Goal: Information Seeking & Learning: Find specific fact

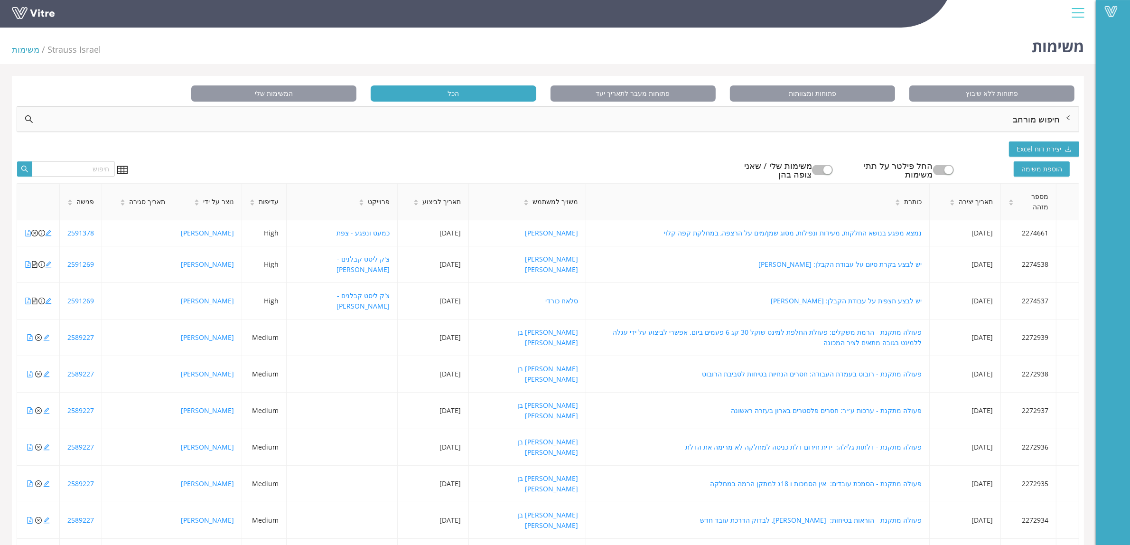
click at [682, 126] on div "חיפוש מורחב" at bounding box center [548, 119] width 1062 height 25
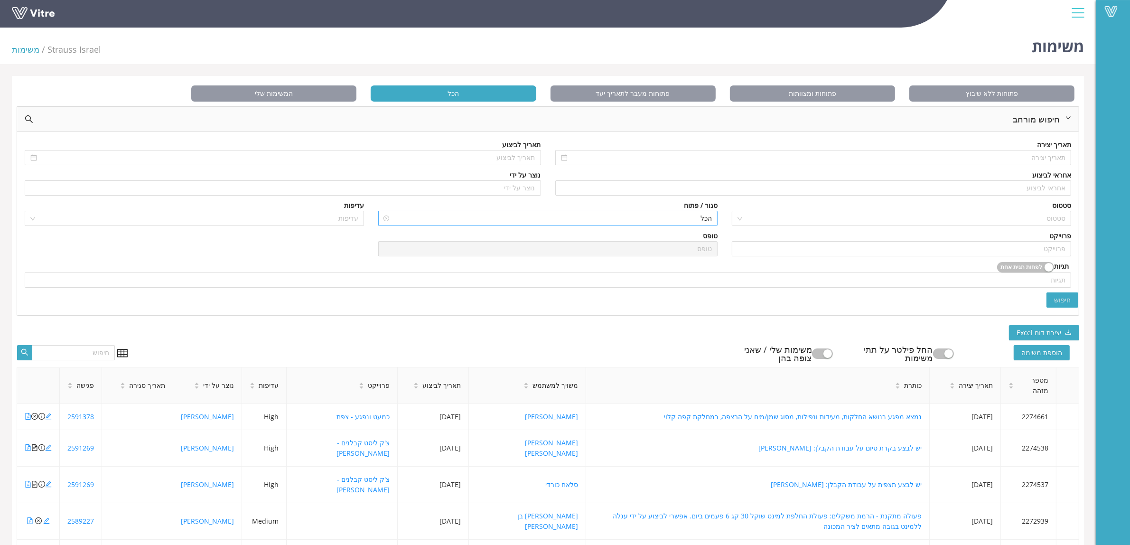
click at [694, 225] on input "search" at bounding box center [551, 218] width 321 height 14
click at [697, 250] on div "סגור" at bounding box center [547, 252] width 328 height 10
click at [835, 250] on input "search" at bounding box center [901, 249] width 328 height 14
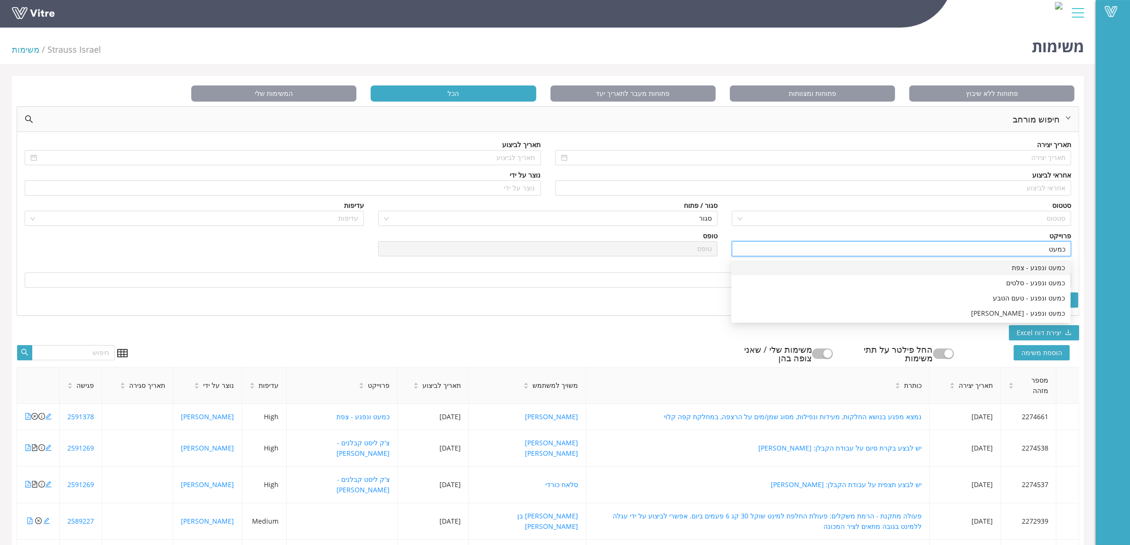
click at [862, 272] on div "כמעט ונפגע - צפת" at bounding box center [901, 267] width 328 height 10
type input "כמעט ונפגע - צפת"
click at [1062, 300] on span "חיפוש" at bounding box center [1062, 300] width 17 height 10
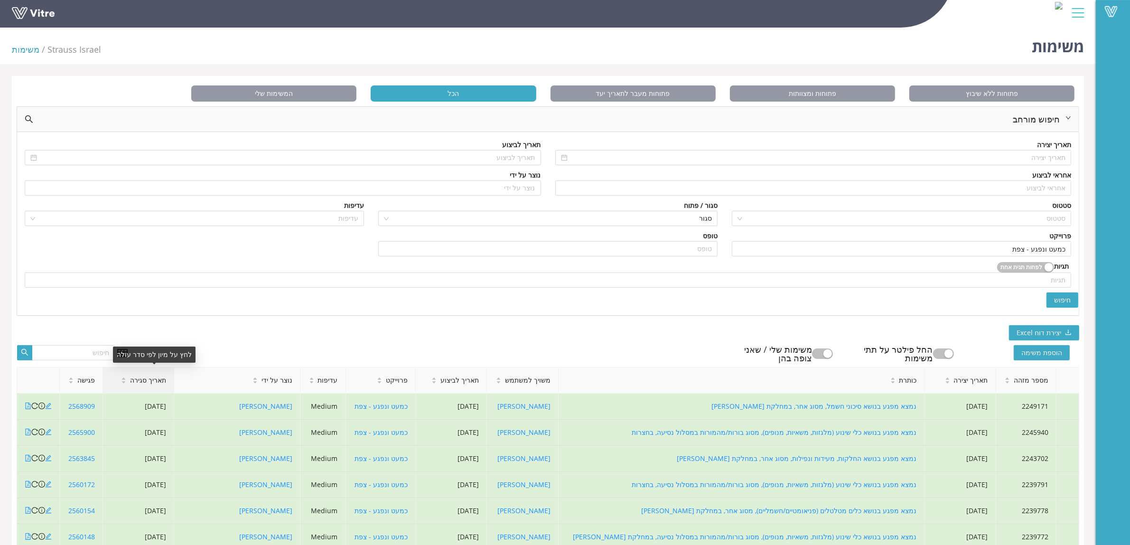
click at [126, 383] on icon "caret-down" at bounding box center [123, 382] width 5 height 5
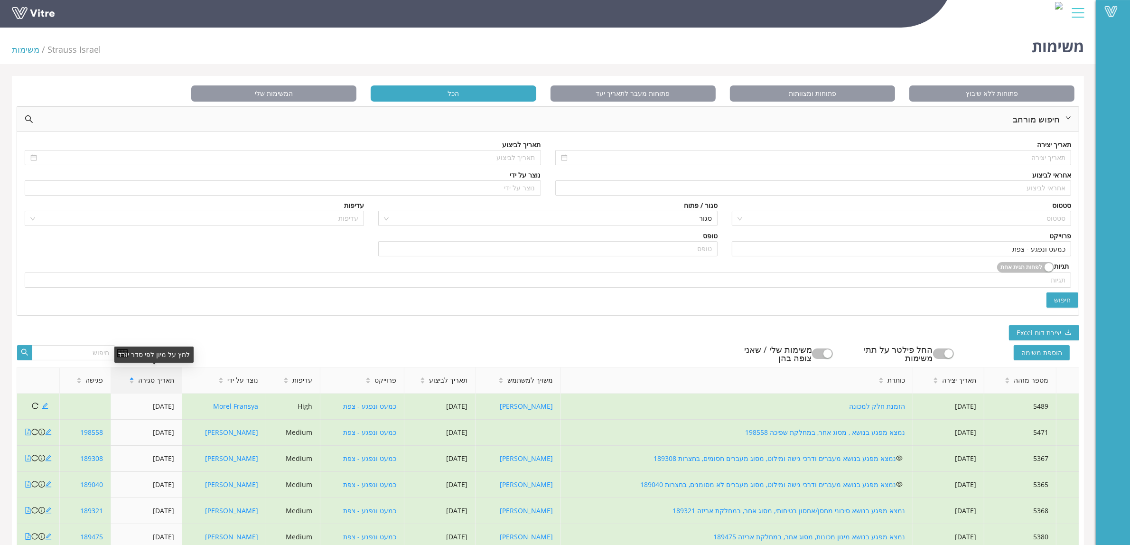
click at [134, 376] on icon "caret-up" at bounding box center [131, 378] width 5 height 5
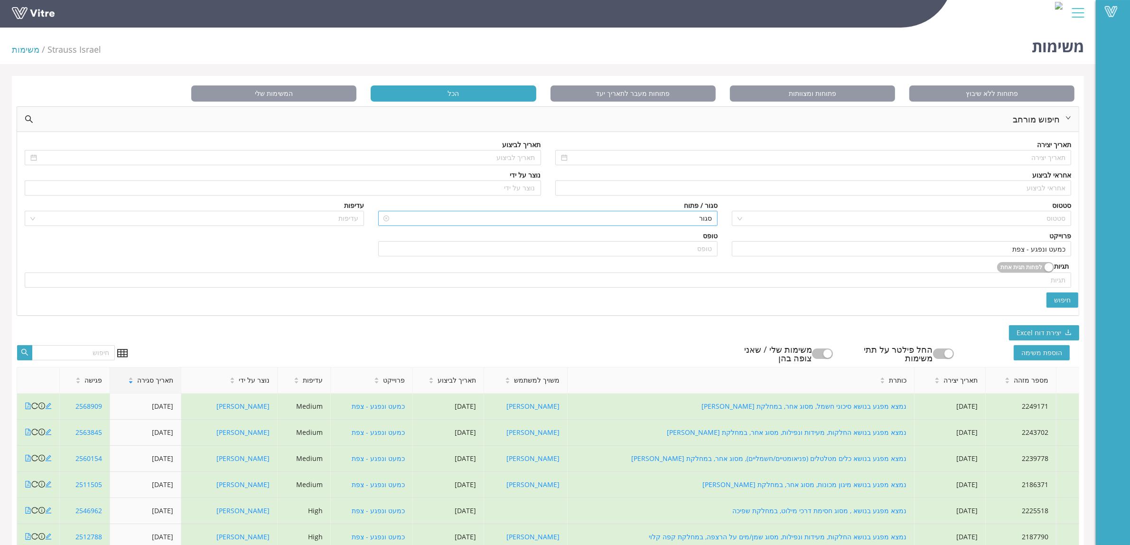
click at [697, 221] on span "סגור" at bounding box center [548, 218] width 328 height 14
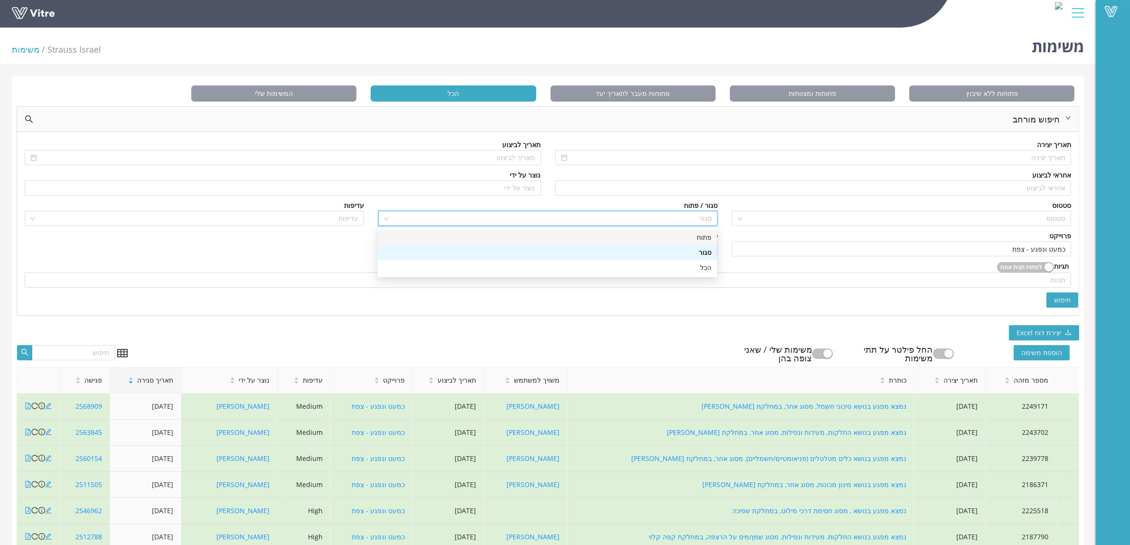
click at [696, 240] on div "פתוח" at bounding box center [547, 237] width 328 height 10
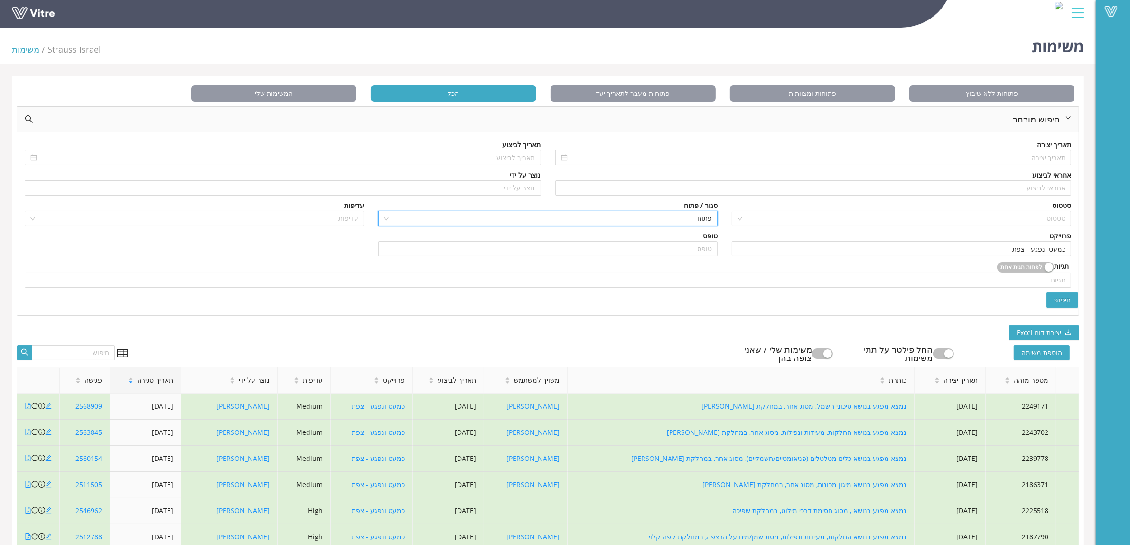
click at [1078, 304] on div "תאריך יצירה תאריך לביצוע אחראי לביצוע אחראי לביצוע נוצר על ידי נוצר על ידי סטטו…" at bounding box center [548, 223] width 1062 height 183
click at [1072, 302] on button "חיפוש" at bounding box center [1062, 299] width 32 height 15
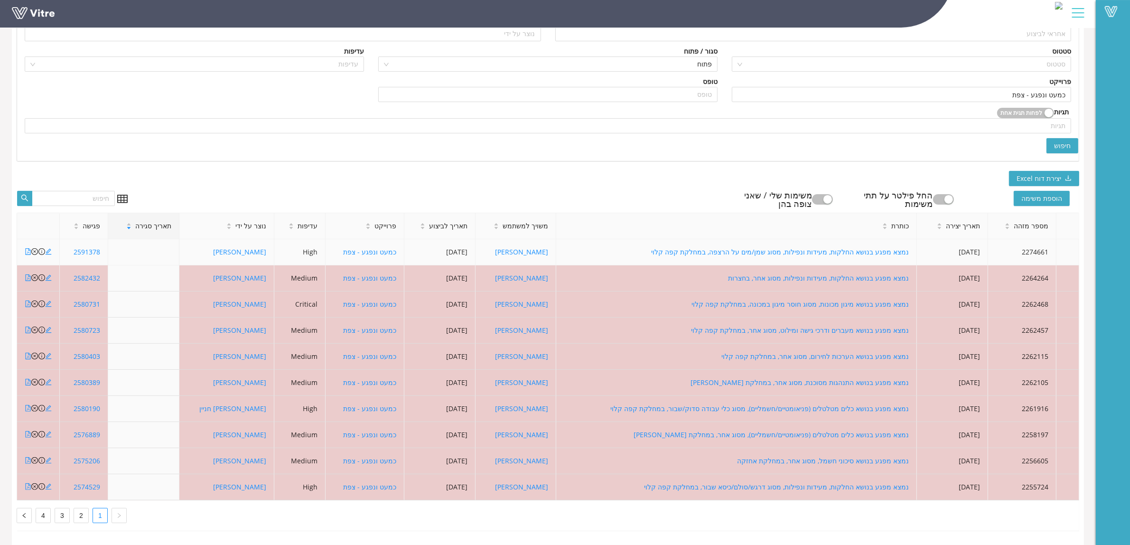
scroll to position [164, 0]
click at [48, 508] on link "4" at bounding box center [43, 515] width 14 height 14
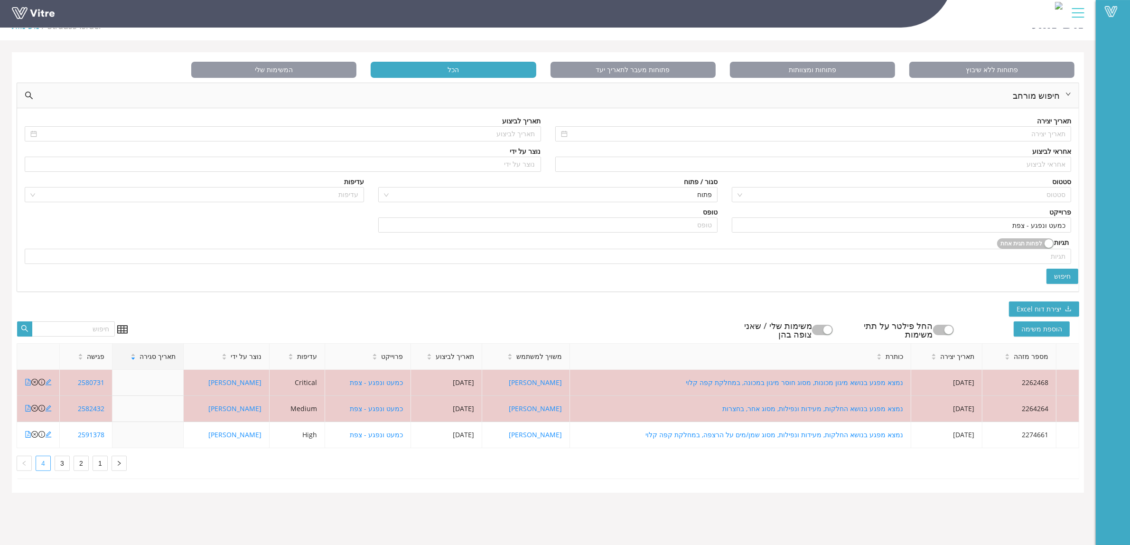
scroll to position [24, 0]
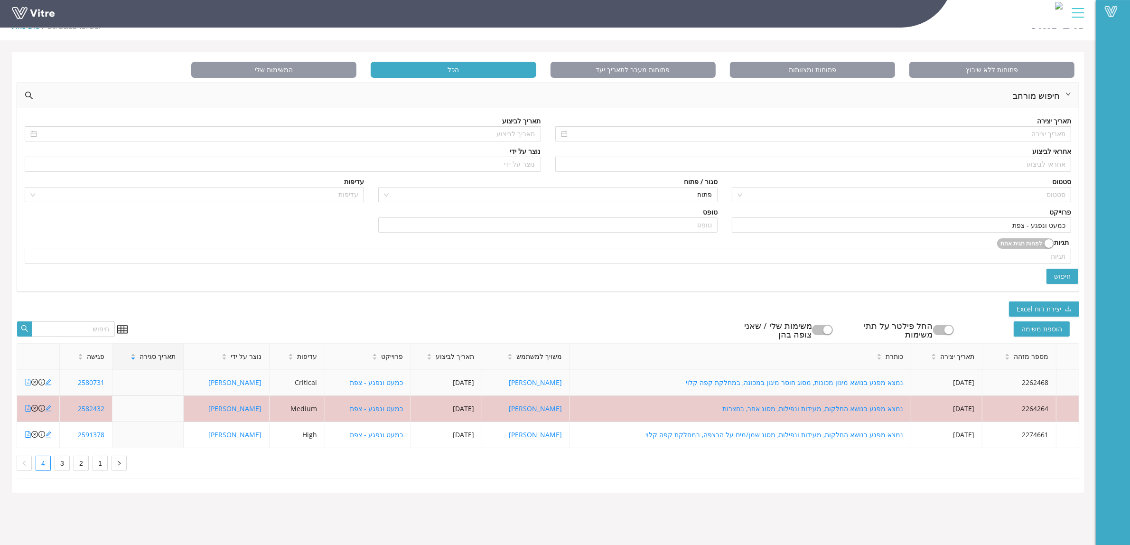
click at [27, 380] on icon "file-pdf" at bounding box center [28, 382] width 5 height 7
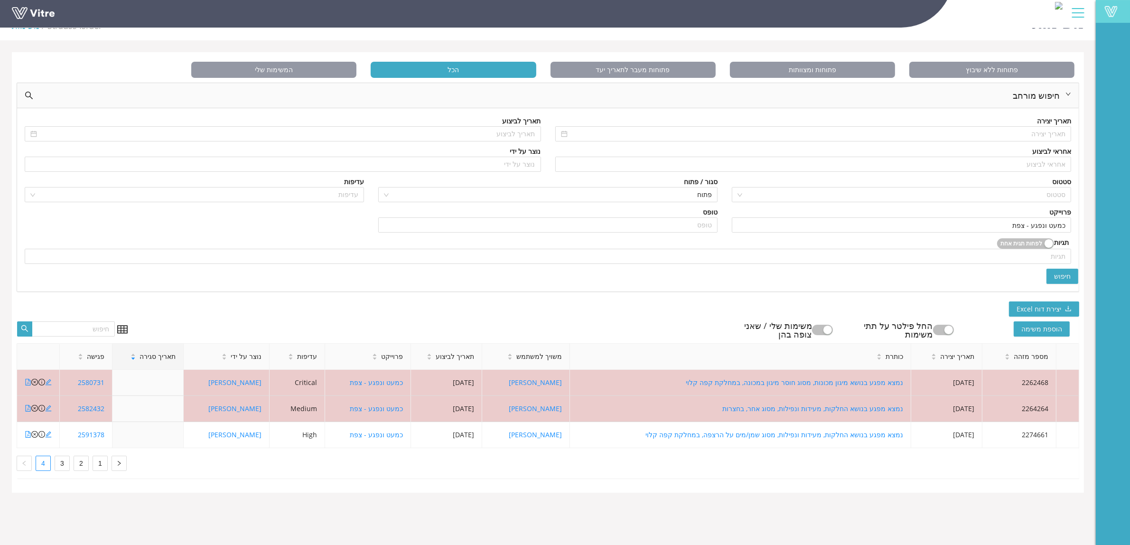
click at [1106, 5] on link "Vitre" at bounding box center [1113, 11] width 34 height 23
